Goal: Task Accomplishment & Management: Manage account settings

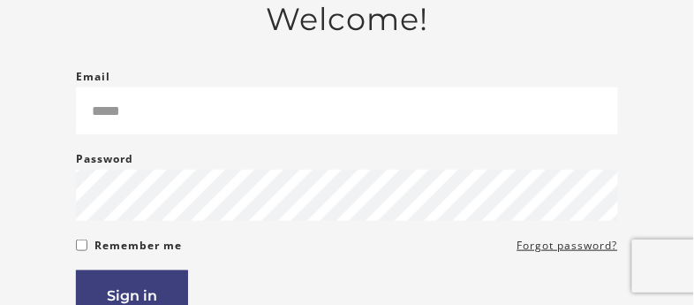
scroll to position [133, 0]
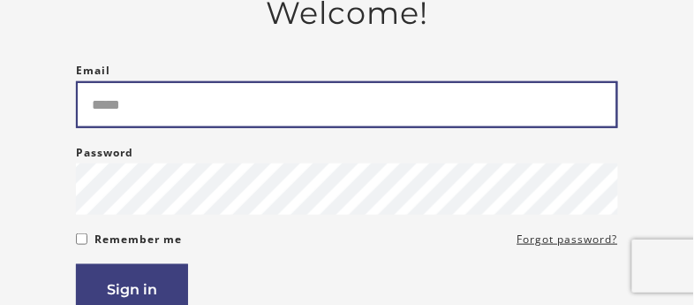
click at [202, 111] on input "Email" at bounding box center [346, 104] width 541 height 47
type input "**********"
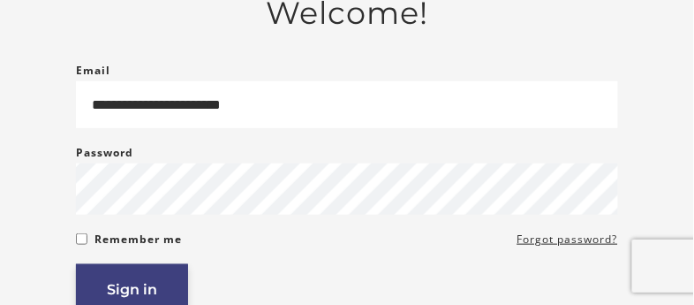
click at [147, 287] on button "Sign in" at bounding box center [132, 289] width 112 height 50
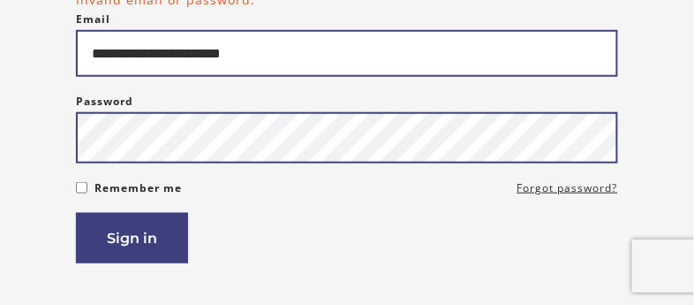
scroll to position [215, 0]
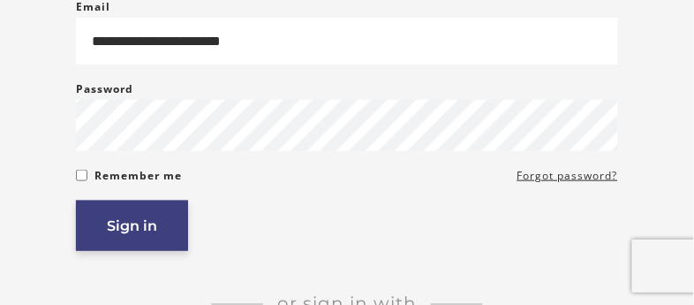
click at [133, 222] on button "Sign in" at bounding box center [132, 225] width 112 height 50
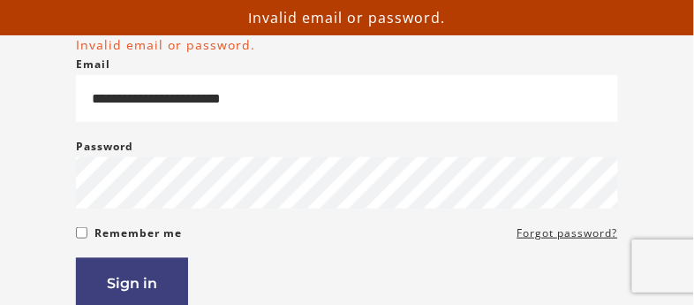
scroll to position [159, 0]
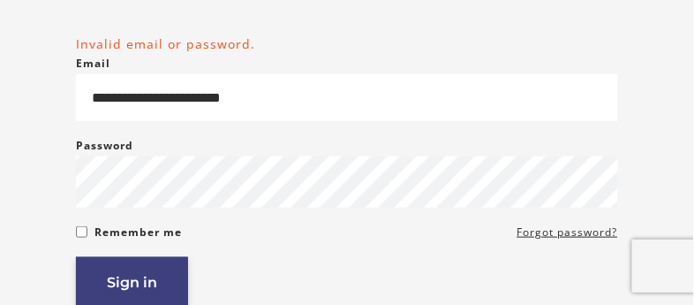
click at [133, 288] on button "Sign in" at bounding box center [132, 282] width 112 height 50
